Goal: Navigation & Orientation: Find specific page/section

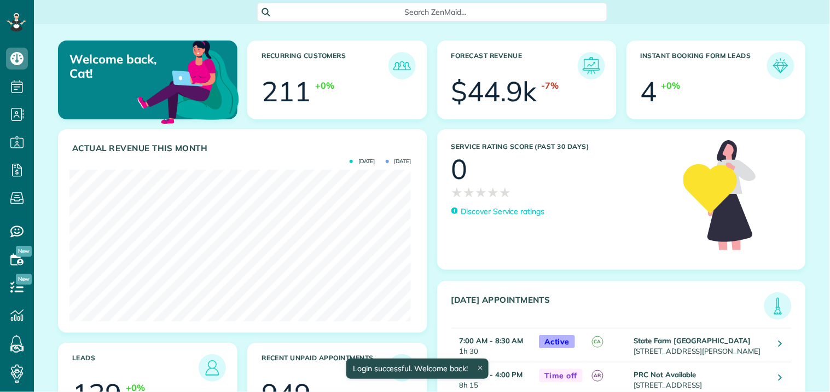
scroll to position [152, 341]
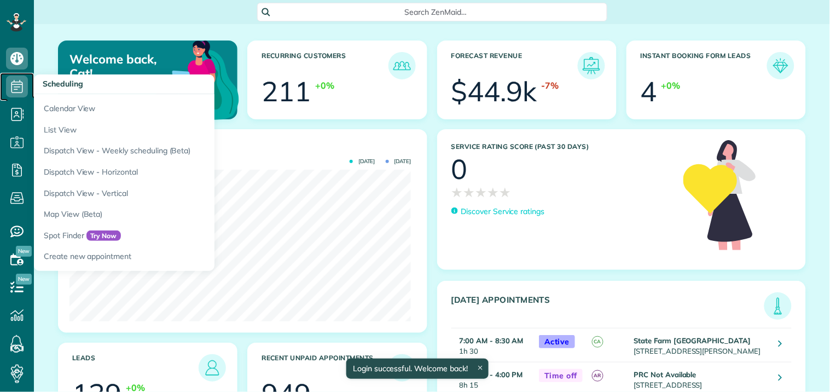
click at [19, 85] on icon at bounding box center [17, 86] width 22 height 22
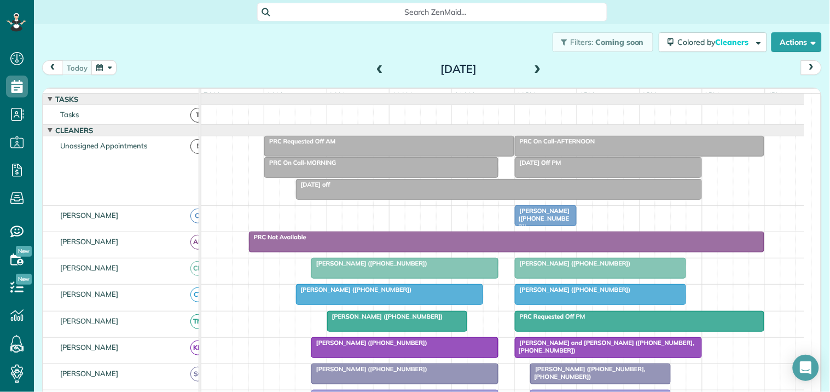
click at [532, 69] on span at bounding box center [538, 70] width 12 height 10
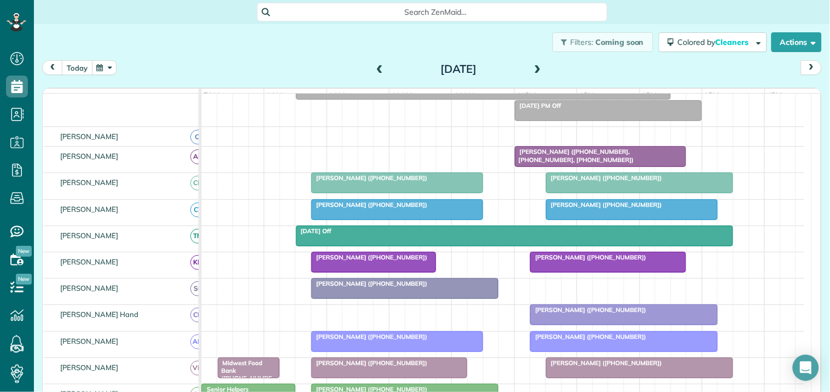
click at [75, 63] on button "today" at bounding box center [77, 67] width 31 height 15
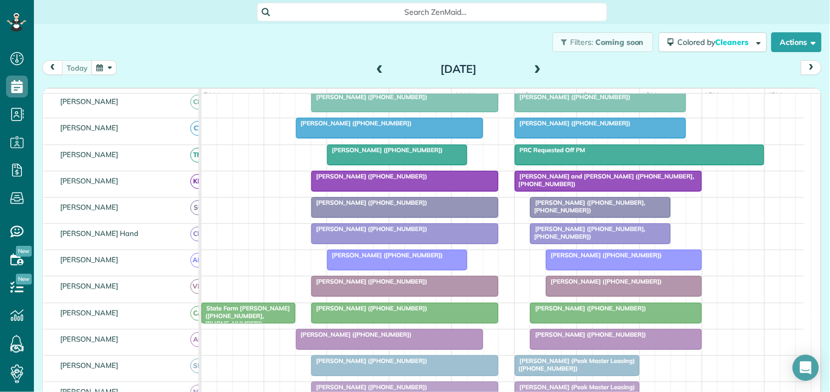
scroll to position [150, 0]
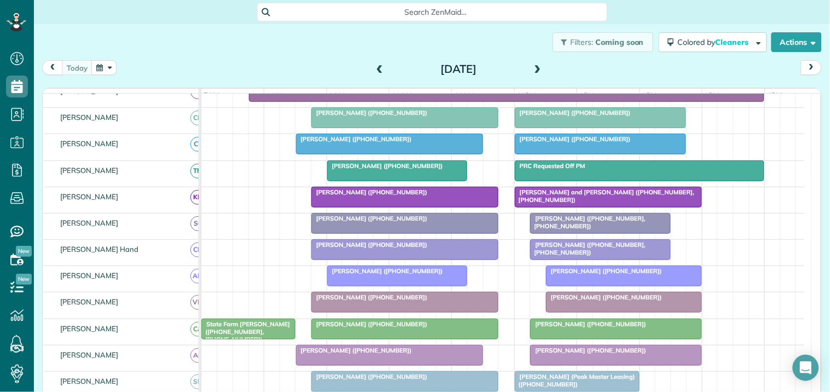
click at [533, 66] on span at bounding box center [538, 70] width 12 height 10
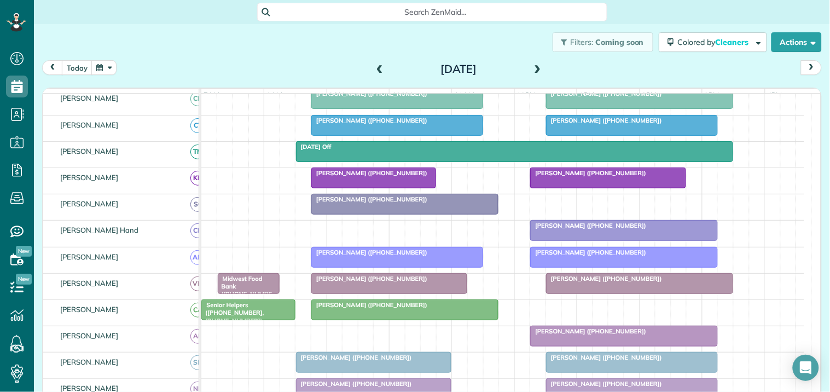
scroll to position [187, 0]
